Goal: Transaction & Acquisition: Purchase product/service

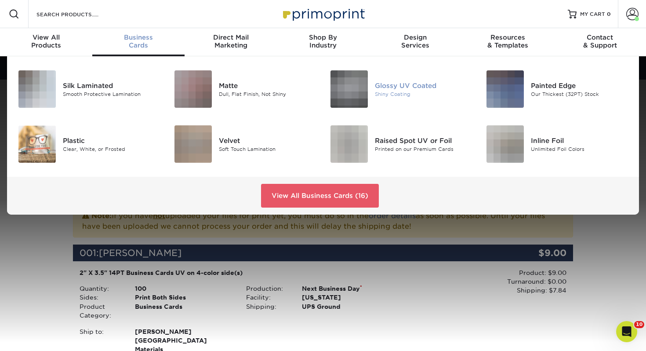
click at [392, 91] on div "Shiny Coating" at bounding box center [424, 93] width 98 height 7
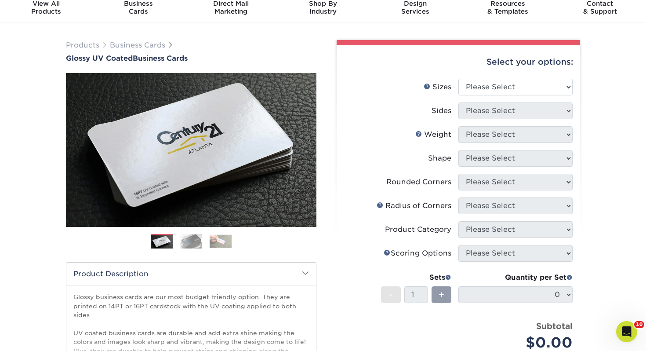
scroll to position [40, 0]
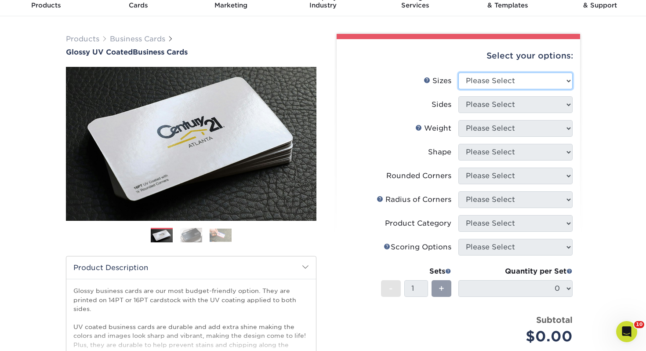
click at [563, 74] on select "Please Select 1.5" x 3.5" - Mini 1.75" x 3.5" - Mini 2" x 2" - Square 2" x 3" -…" at bounding box center [515, 80] width 114 height 17
select select "2.00x3.50"
click at [458, 72] on select "Please Select 1.5" x 3.5" - Mini 1.75" x 3.5" - Mini 2" x 2" - Square 2" x 3" -…" at bounding box center [515, 80] width 114 height 17
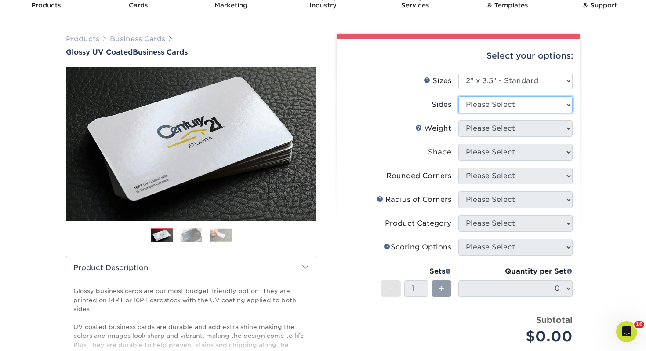
click at [474, 103] on select "Please Select Print Both Sides Print Front Only" at bounding box center [515, 104] width 114 height 17
select select "13abbda7-1d64-4f25-8bb2-c179b224825d"
click at [458, 96] on select "Please Select Print Both Sides Print Front Only" at bounding box center [515, 104] width 114 height 17
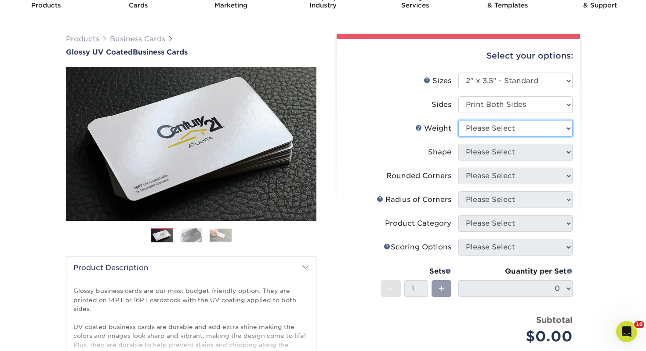
click at [475, 134] on select "Please Select 16PT 14PT" at bounding box center [515, 128] width 114 height 17
select select "14PT"
click at [458, 120] on select "Please Select 16PT 14PT" at bounding box center [515, 128] width 114 height 17
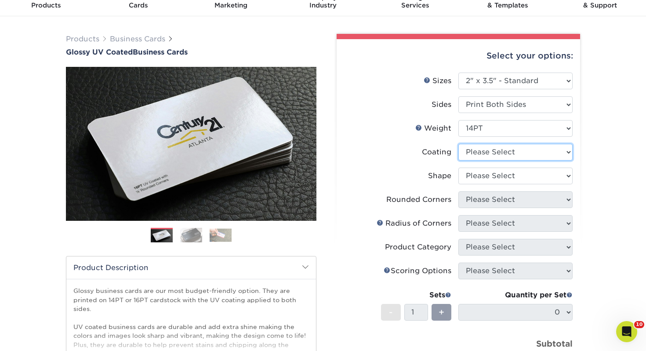
click at [481, 151] on select at bounding box center [515, 152] width 114 height 17
select select "ae367451-b2b8-45df-a344-0f05b6a12993"
click at [458, 144] on select at bounding box center [515, 152] width 114 height 17
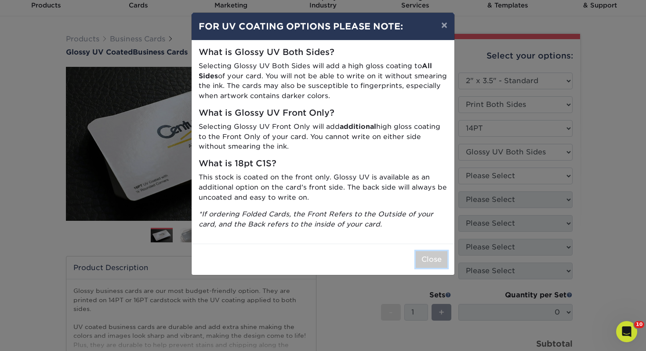
click at [443, 260] on button "Close" at bounding box center [432, 259] width 32 height 17
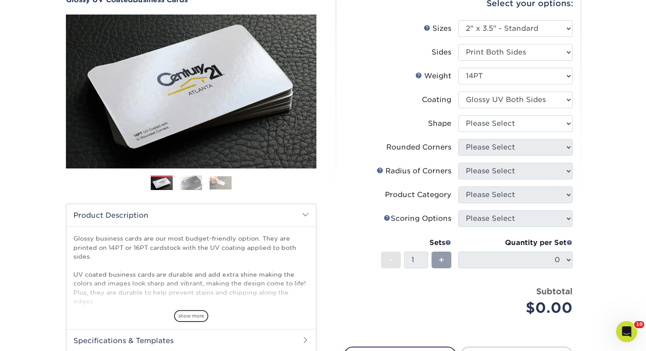
scroll to position [93, 0]
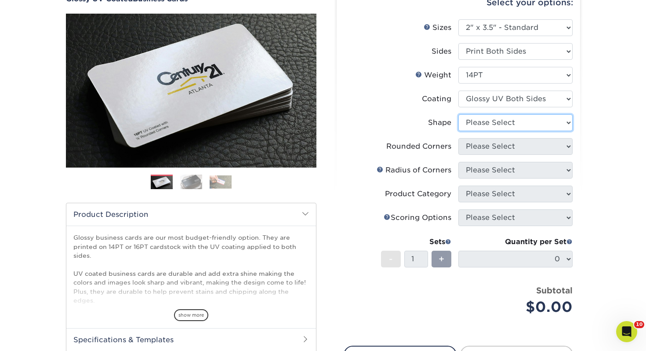
click at [501, 126] on select "Please Select Standard" at bounding box center [515, 122] width 114 height 17
select select "standard"
click at [458, 114] on select "Please Select Standard" at bounding box center [515, 122] width 114 height 17
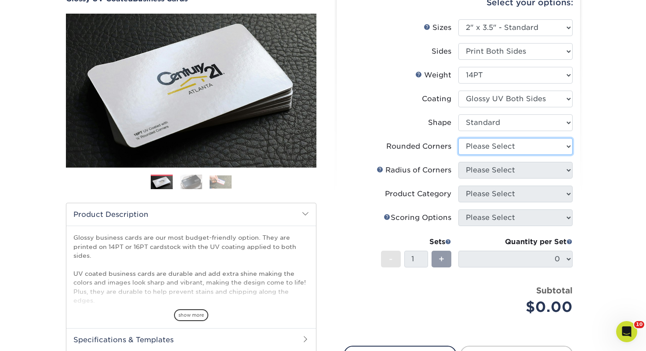
click at [490, 146] on select "Please Select Yes - Round 2 Corners Yes - Round 4 Corners No" at bounding box center [515, 146] width 114 height 17
select select "0"
click at [458, 138] on select "Please Select Yes - Round 2 Corners Yes - Round 4 Corners No" at bounding box center [515, 146] width 114 height 17
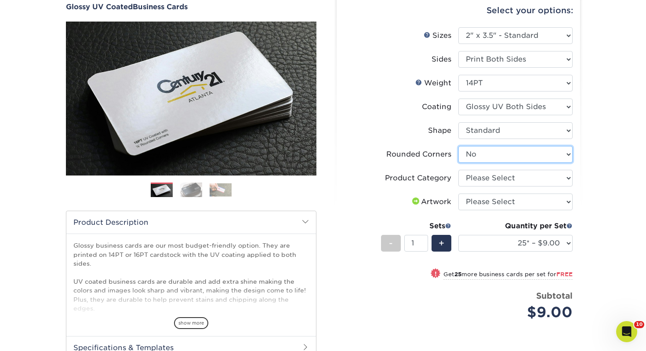
scroll to position [83, 0]
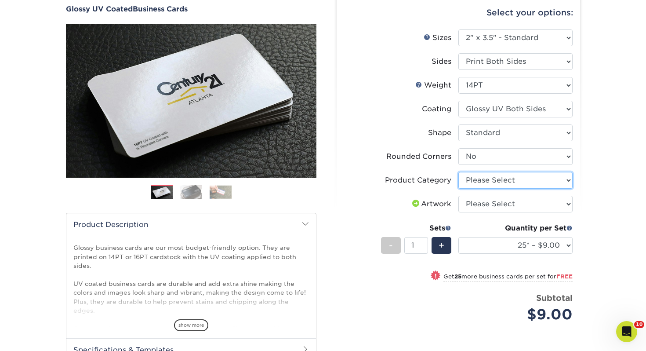
click at [483, 175] on select "Please Select Business Cards" at bounding box center [515, 180] width 114 height 17
select select "3b5148f1-0588-4f88-a218-97bcfdce65c1"
click at [458, 172] on select "Please Select Business Cards" at bounding box center [515, 180] width 114 height 17
click at [484, 201] on select "Please Select I will upload files I need a design - $100" at bounding box center [515, 204] width 114 height 17
select select "upload"
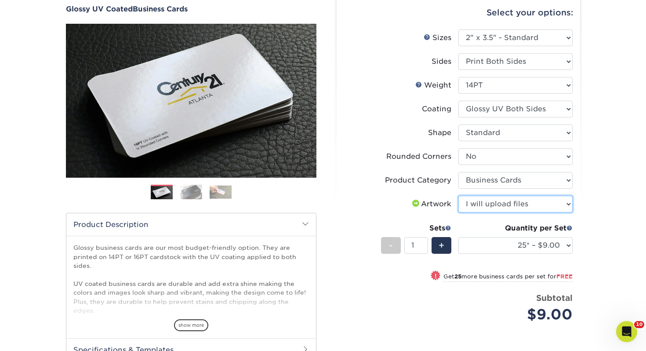
click at [458, 196] on select "Please Select I will upload files I need a design - $100" at bounding box center [515, 204] width 114 height 17
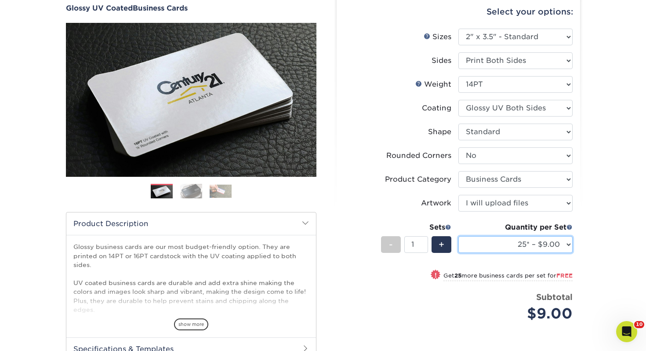
click at [510, 252] on select "25* – $9.00 50* – $9.00 100* – $9.00 250* – $17.00 500 – $33.00 1000 – $42.00 2…" at bounding box center [515, 244] width 114 height 17
select select "100* – $9.00"
click at [458, 236] on select "25* – $9.00 50* – $9.00 100* – $9.00 250* – $17.00 500 – $33.00 1000 – $42.00 2…" at bounding box center [515, 244] width 114 height 17
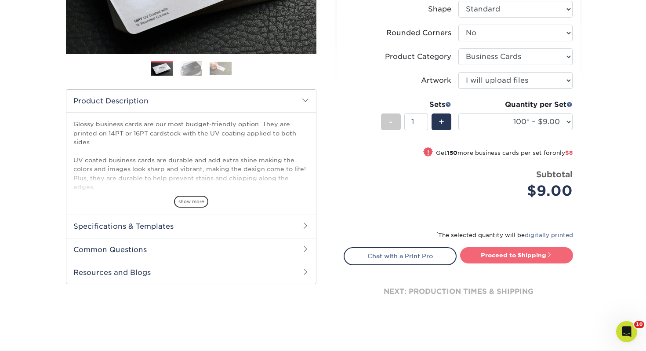
click at [507, 253] on link "Proceed to Shipping" at bounding box center [516, 255] width 113 height 16
type input "Set 1"
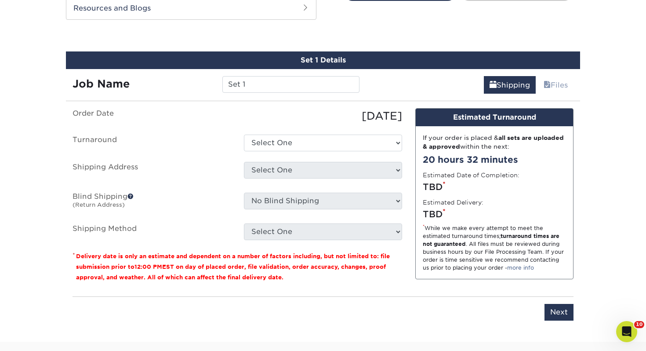
scroll to position [477, 0]
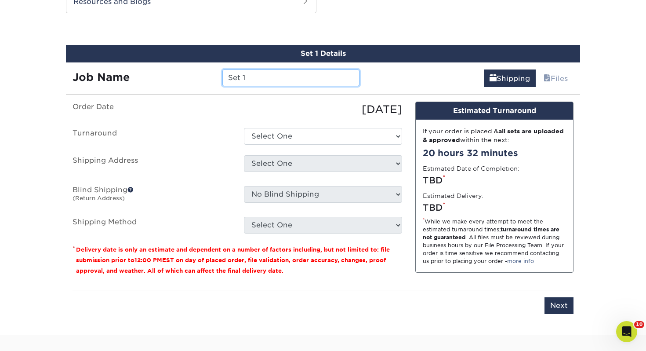
drag, startPoint x: 260, startPoint y: 82, endPoint x: 43, endPoint y: 67, distance: 217.1
type input "+"
type input "r"
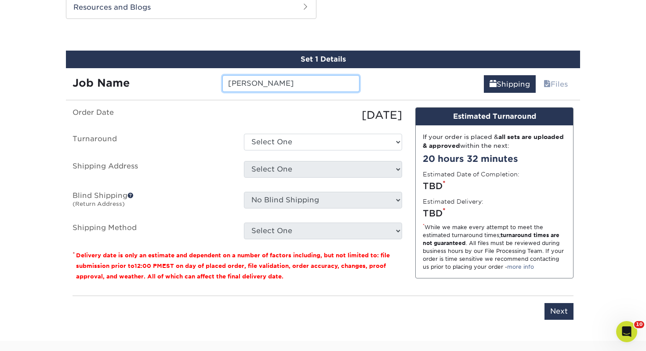
type input "[PERSON_NAME]"
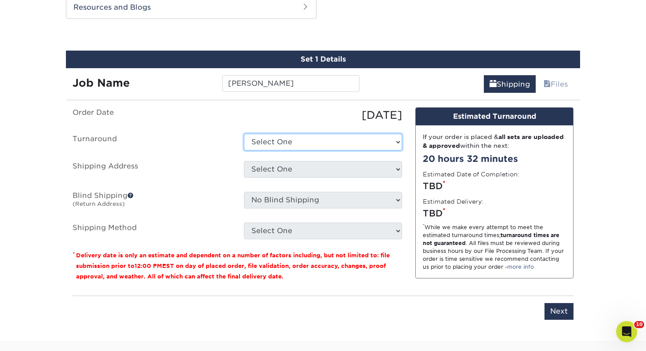
click at [270, 139] on select "Select One 2-4 Business Days 2 Day Next Business Day" at bounding box center [323, 142] width 158 height 17
select select "43800dee-37a1-44ea-97e0-42e3d5772687"
click at [244, 134] on select "Select One 2-4 Business Days 2 Day Next Business Day" at bounding box center [323, 142] width 158 height 17
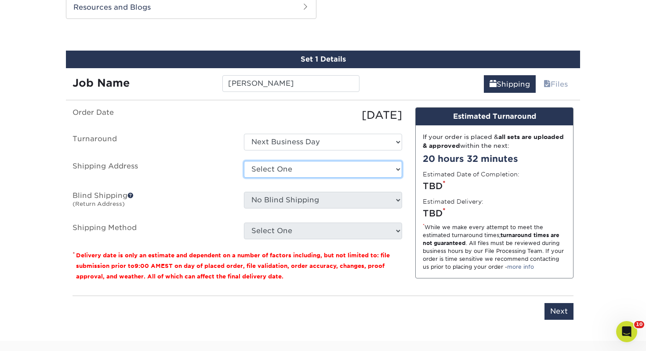
click at [262, 173] on select "Select One Adrian, MI Akron, OH" at bounding box center [323, 169] width 158 height 17
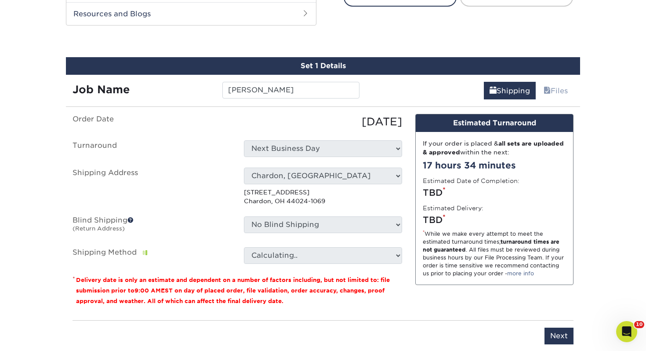
scroll to position [468, 0]
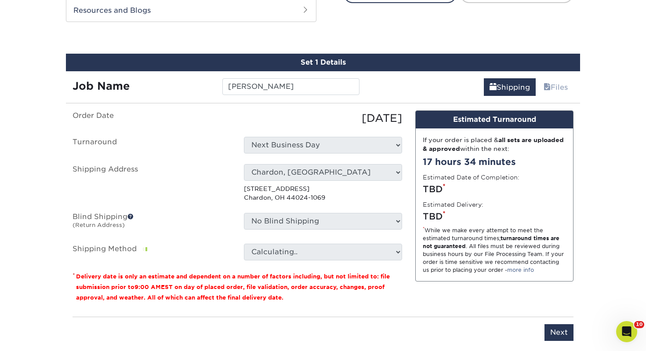
click at [272, 187] on p "467 Center St Chardon, OH 44024-1069" at bounding box center [323, 193] width 158 height 18
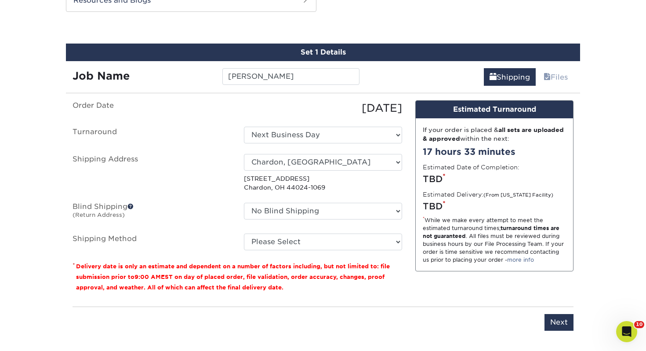
scroll to position [480, 0]
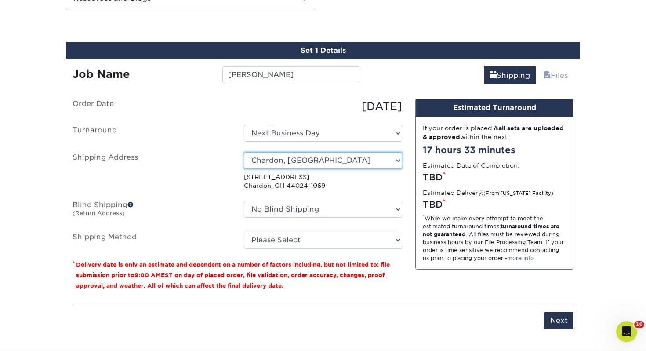
click at [309, 156] on select "Select One Adrian, MI Akron, OH" at bounding box center [323, 160] width 158 height 17
select select "112621"
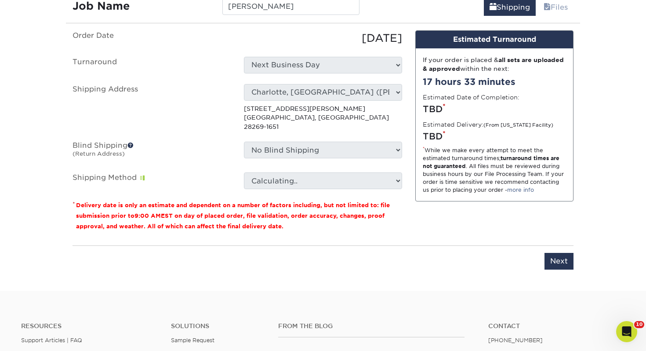
scroll to position [550, 0]
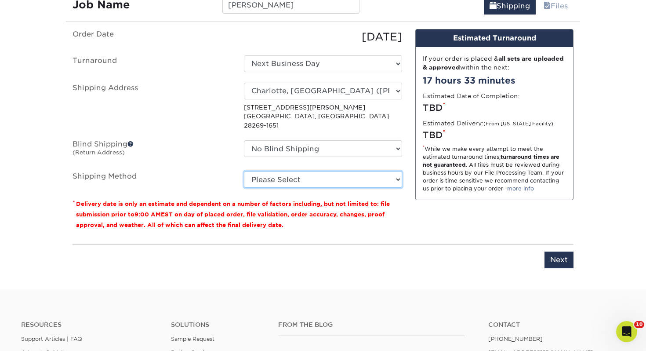
click at [316, 171] on select "Please Select Ground Shipping (+$7.84) 3 Day Shipping Service (+$15.33) 2 Day A…" at bounding box center [323, 179] width 158 height 17
select select "03"
click at [244, 171] on select "Please Select Ground Shipping (+$7.84) 3 Day Shipping Service (+$15.33) 2 Day A…" at bounding box center [323, 179] width 158 height 17
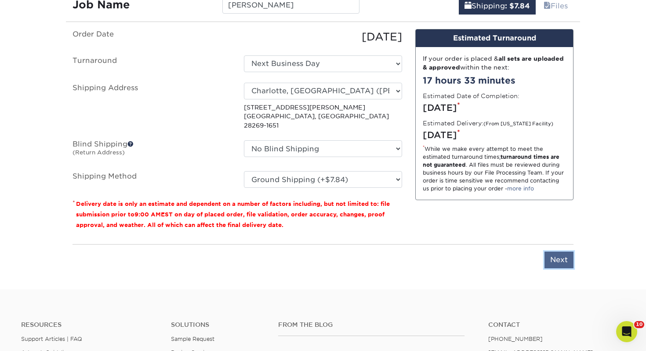
click at [561, 251] on input "Next" at bounding box center [558, 259] width 29 height 17
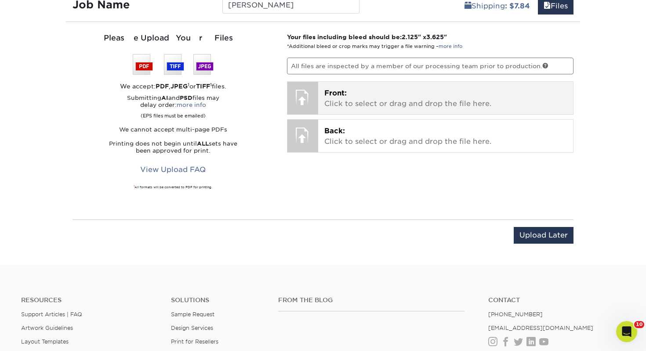
click at [408, 106] on p "Front: Click to select or drag and drop the file here." at bounding box center [445, 98] width 243 height 21
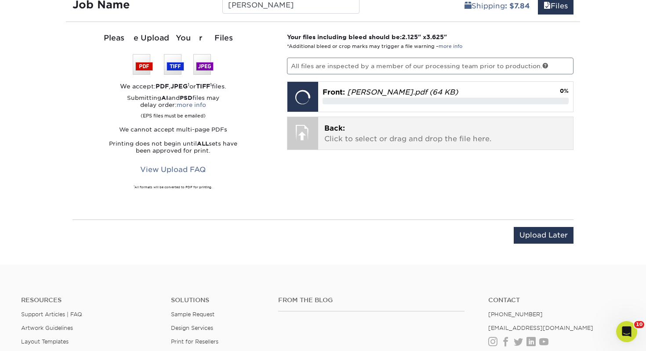
click at [395, 119] on div "Back: Click to select or drag and drop the file here. Choose file" at bounding box center [445, 133] width 255 height 33
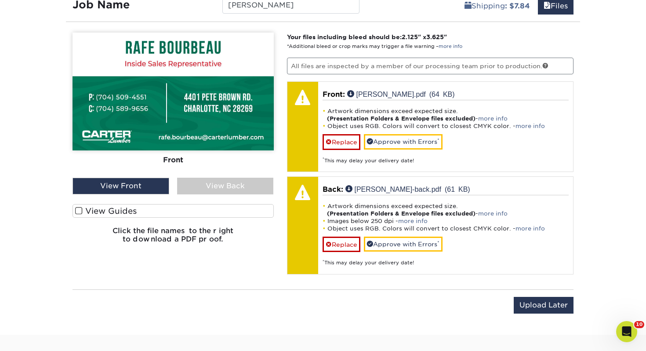
click at [146, 208] on label "View Guides" at bounding box center [172, 211] width 201 height 14
click at [0, 0] on input "View Guides" at bounding box center [0, 0] width 0 height 0
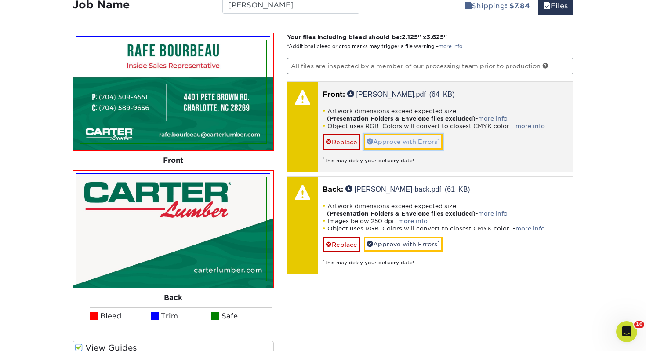
click at [409, 137] on link "Approve with Errors *" at bounding box center [403, 141] width 79 height 15
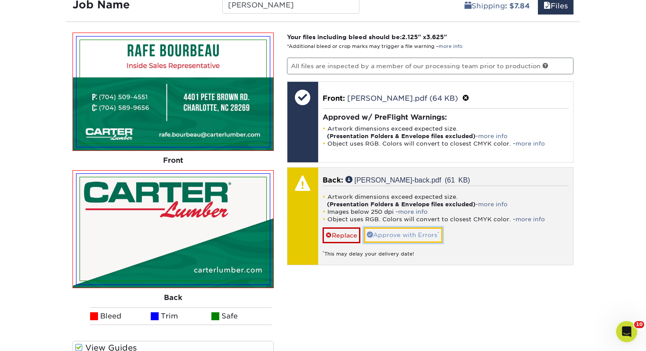
click at [397, 234] on link "Approve with Errors *" at bounding box center [403, 234] width 79 height 15
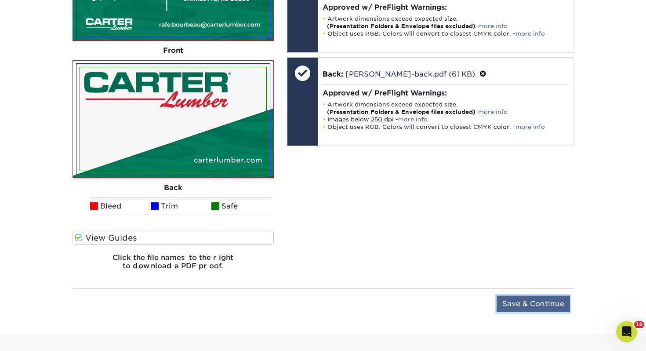
click at [513, 295] on input "Save & Continue" at bounding box center [532, 303] width 73 height 17
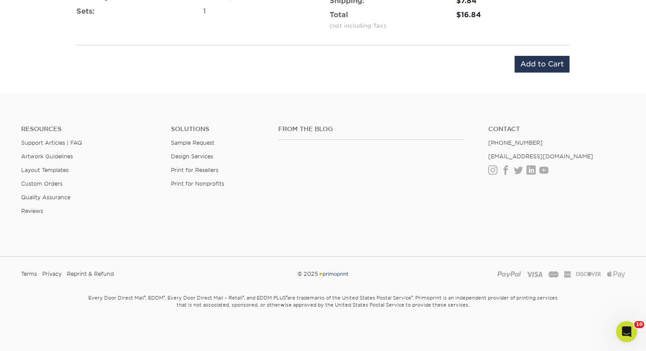
scroll to position [639, 0]
click at [527, 68] on input "Add to Cart" at bounding box center [541, 64] width 55 height 17
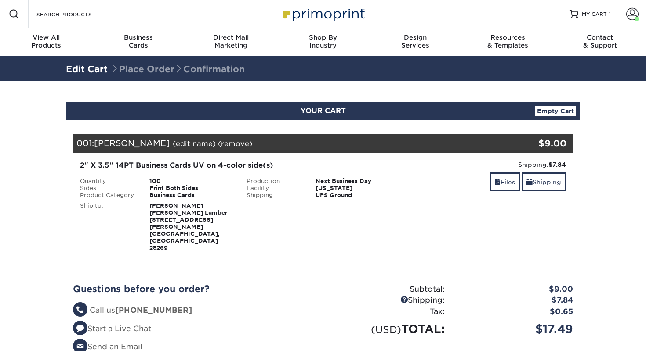
select select "112621"
click at [540, 192] on div "Files Shipping" at bounding box center [489, 182] width 153 height 21
click at [542, 185] on link "Shipping" at bounding box center [543, 181] width 44 height 19
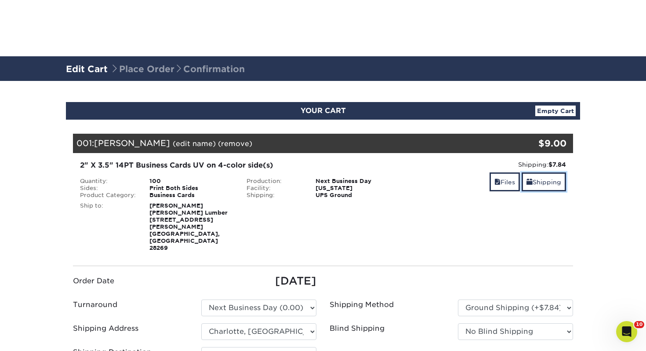
scroll to position [161, 0]
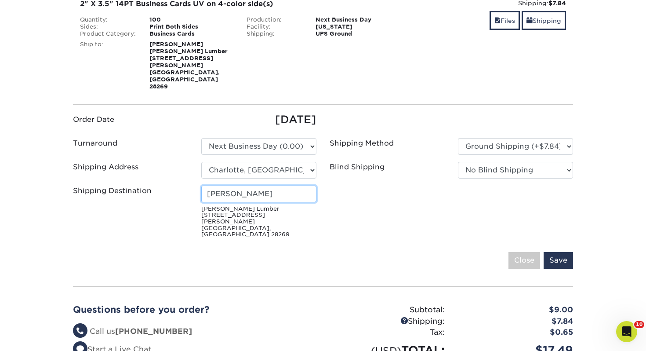
drag, startPoint x: 282, startPoint y: 173, endPoint x: -51, endPoint y: 155, distance: 333.9
click at [0, 155] on html "Resources Menu Search Products Account Welcome, Libby Account Dashboard Active …" at bounding box center [323, 267] width 646 height 857
type input "[PERSON_NAME]"
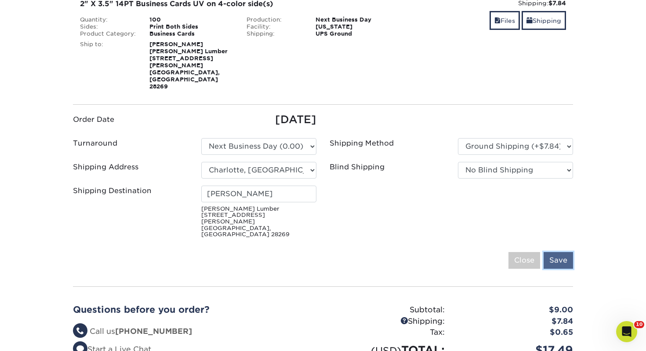
click at [566, 252] on input "Save" at bounding box center [557, 260] width 29 height 17
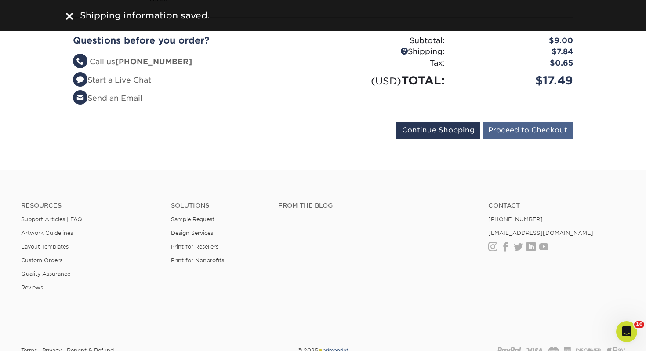
scroll to position [247, 0]
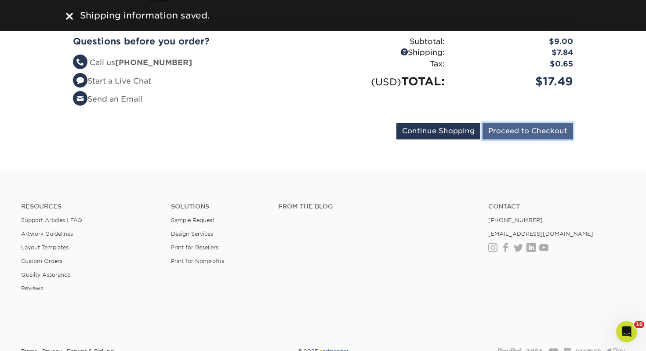
click at [521, 123] on input "Proceed to Checkout" at bounding box center [527, 131] width 91 height 17
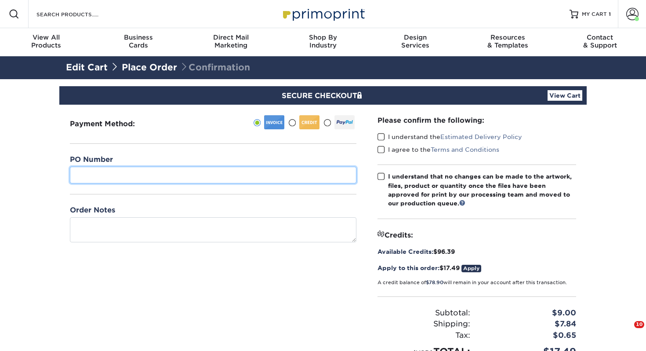
click at [195, 177] on input "text" at bounding box center [213, 175] width 286 height 17
type input "424"
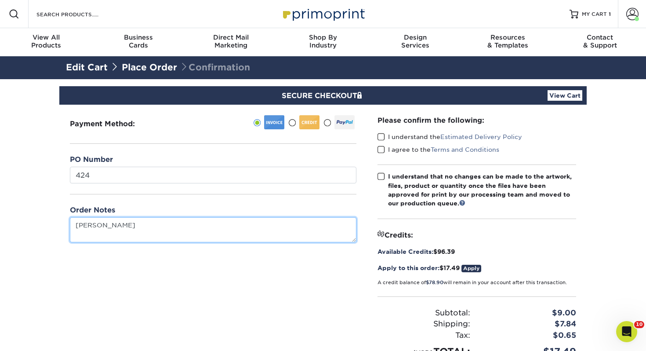
type textarea "[PERSON_NAME]"
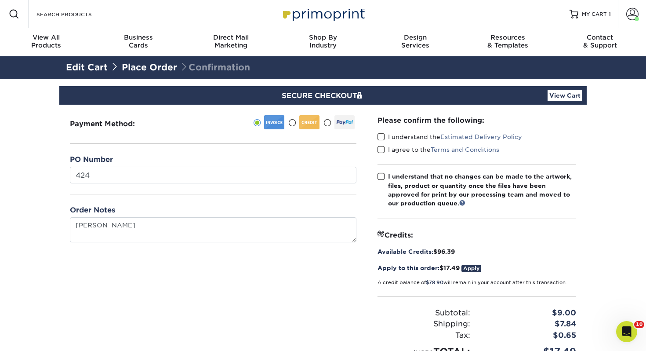
drag, startPoint x: 378, startPoint y: 136, endPoint x: 377, endPoint y: 145, distance: 8.4
click at [378, 136] on span at bounding box center [380, 137] width 7 height 8
click at [0, 0] on input "I understand the Estimated Delivery Policy" at bounding box center [0, 0] width 0 height 0
click at [377, 147] on span at bounding box center [380, 149] width 7 height 8
click at [0, 0] on input "I agree to the Terms and Conditions" at bounding box center [0, 0] width 0 height 0
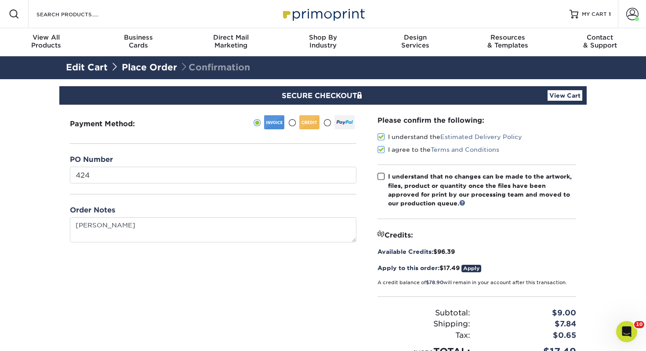
click at [382, 174] on span at bounding box center [380, 176] width 7 height 8
click at [0, 0] on input "I understand that no changes can be made to the artwork, files, product or quan…" at bounding box center [0, 0] width 0 height 0
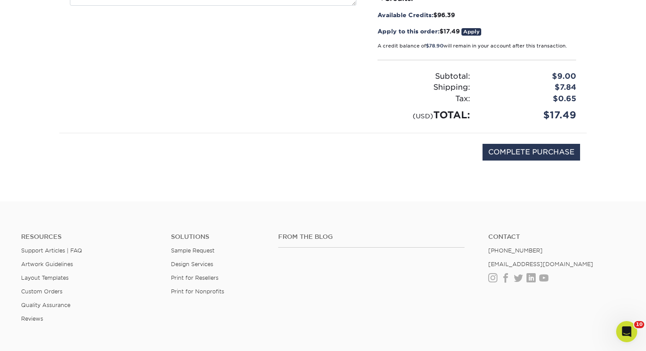
scroll to position [237, 0]
click at [520, 156] on input "COMPLETE PURCHASE" at bounding box center [531, 151] width 98 height 17
type input "PROCESSING, PLEASE WAIT..."
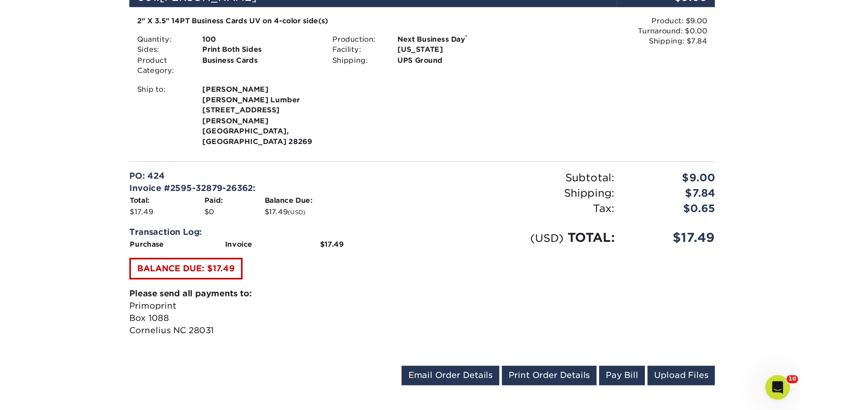
scroll to position [258, 0]
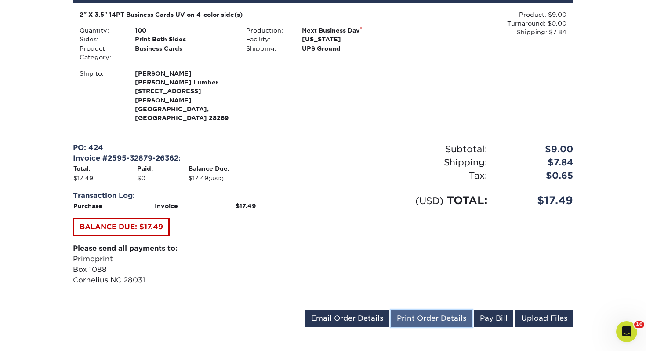
click at [448, 310] on link "Print Order Details" at bounding box center [431, 318] width 81 height 17
